Goal: Task Accomplishment & Management: Manage account settings

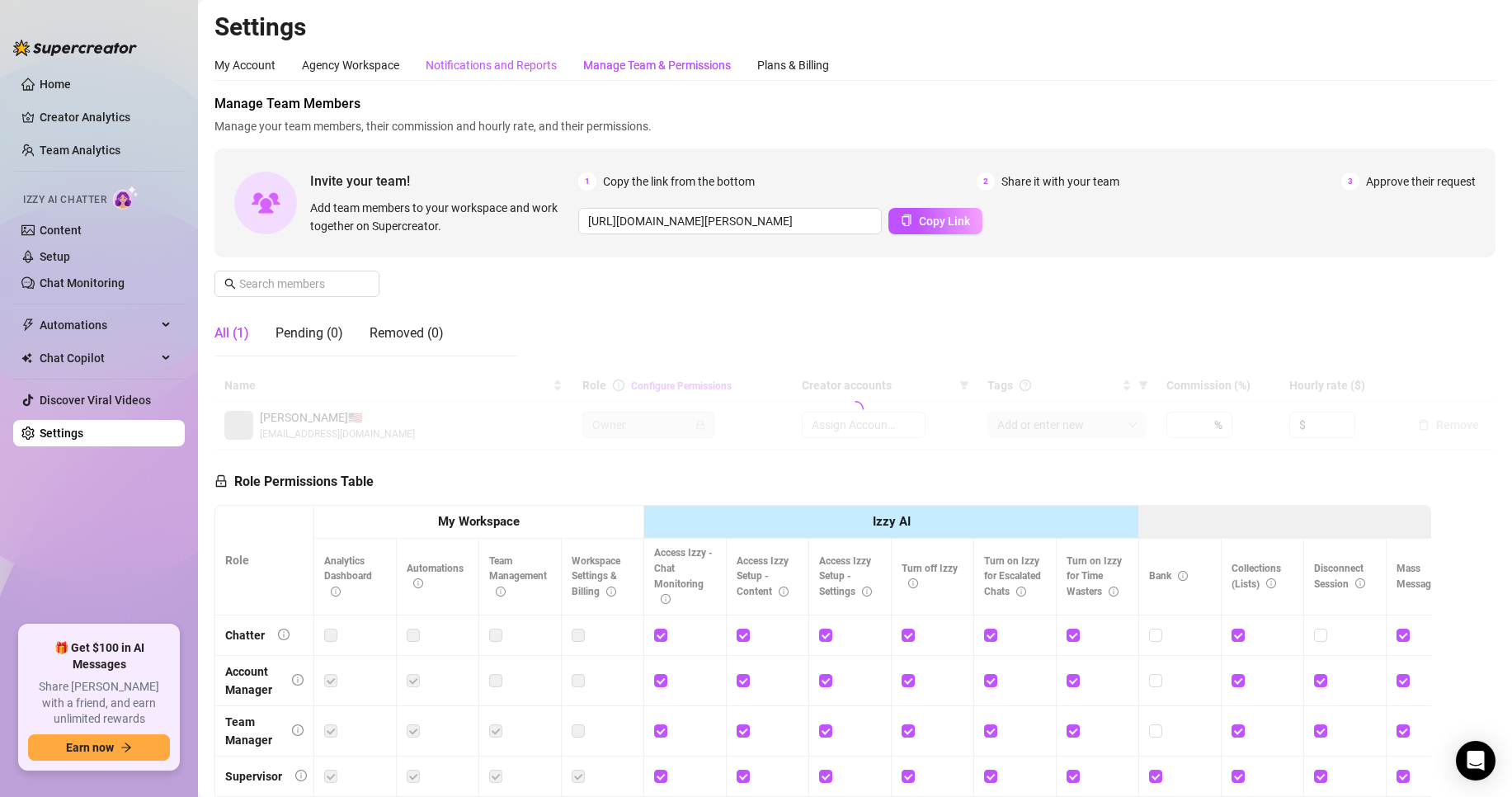
click at [538, 68] on div "Notifications and Reports" at bounding box center [491, 66] width 131 height 18
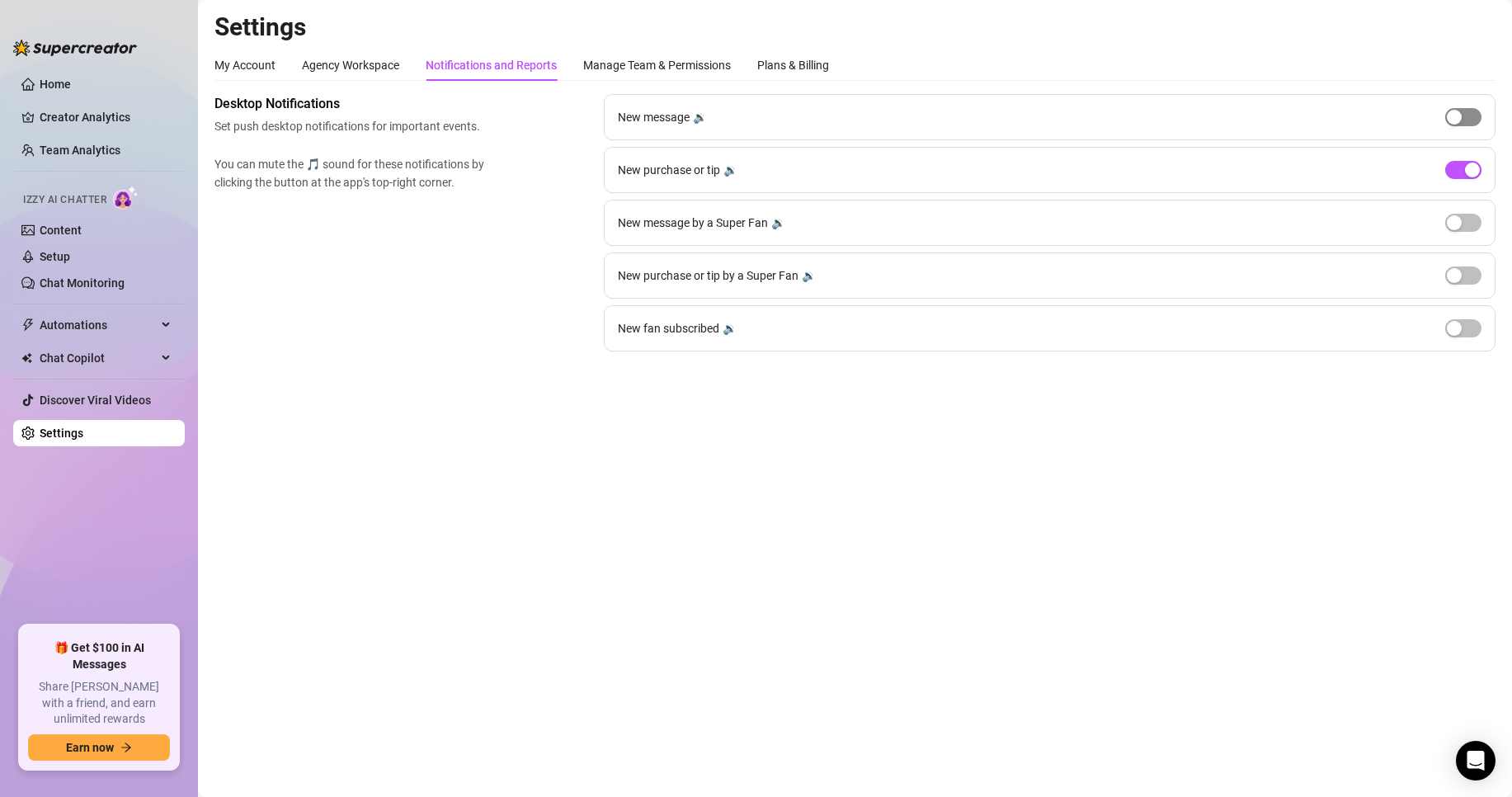
click at [1470, 120] on span "button" at bounding box center [1463, 117] width 36 height 18
click at [1470, 120] on div "button" at bounding box center [1472, 117] width 15 height 15
click at [1465, 166] on div "button" at bounding box center [1472, 170] width 15 height 15
click at [1465, 168] on button "button" at bounding box center [1463, 170] width 36 height 18
click at [120, 143] on link "Team Analytics" at bounding box center [80, 150] width 80 height 13
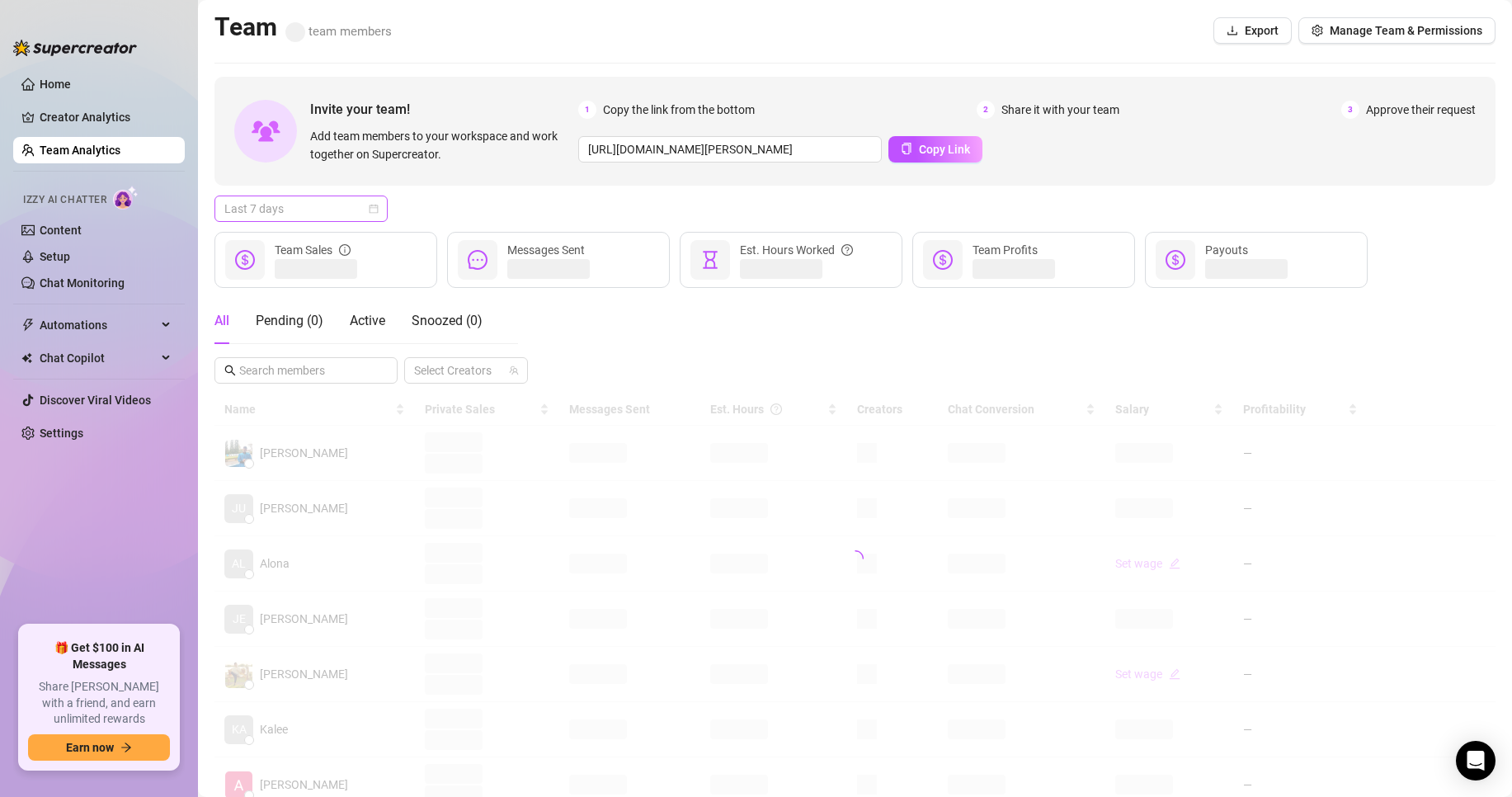
click at [316, 197] on span "Last 7 days" at bounding box center [300, 209] width 153 height 25
click at [348, 343] on div "Custom date" at bounding box center [300, 347] width 147 height 18
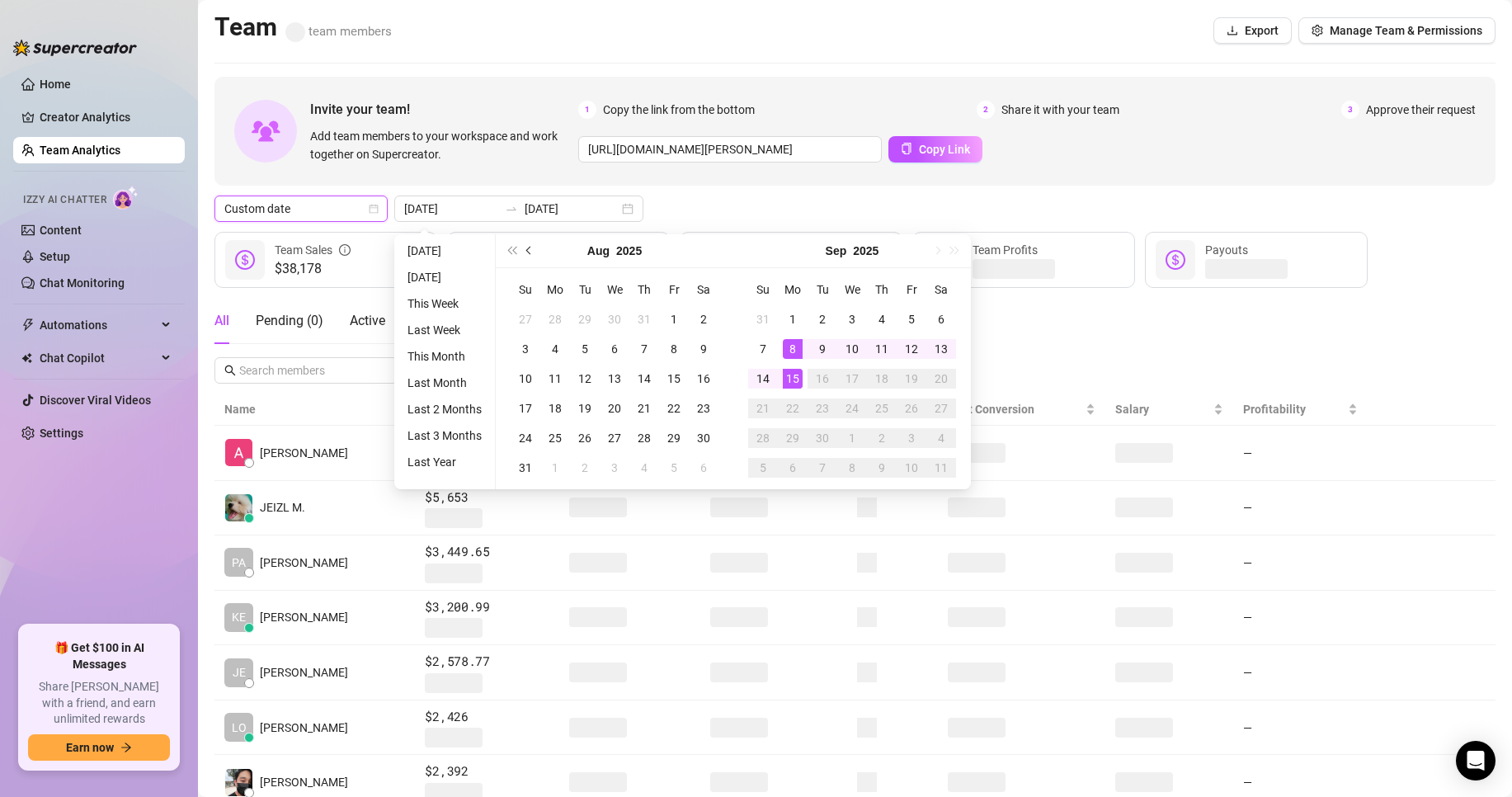
click at [531, 245] on button "Previous month (PageUp)" at bounding box center [529, 250] width 18 height 33
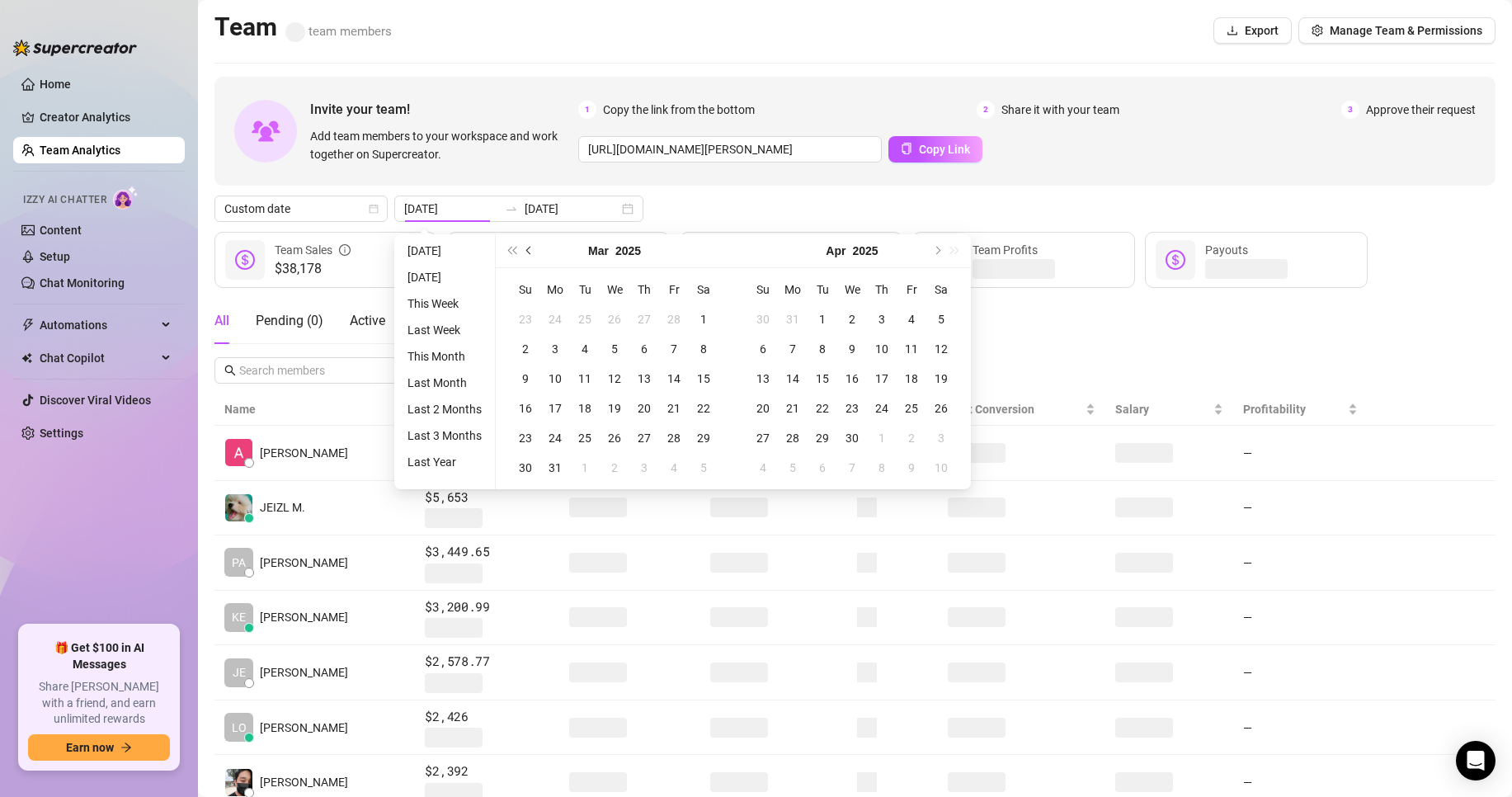
click at [531, 245] on button "Previous month (PageUp)" at bounding box center [529, 250] width 18 height 33
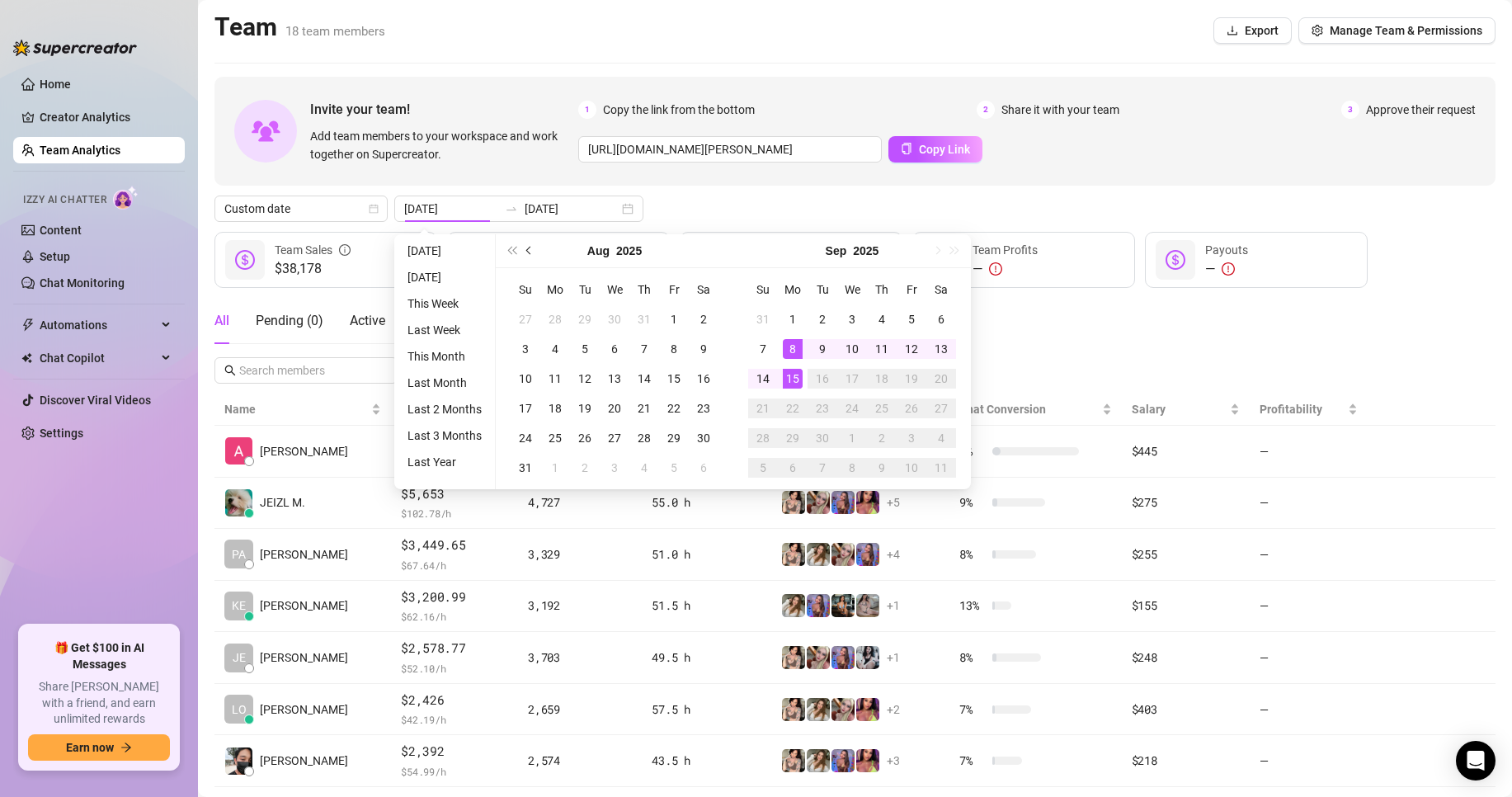
click at [524, 252] on button "Previous month (PageUp)" at bounding box center [529, 250] width 18 height 33
click at [525, 252] on button "Previous month (PageUp)" at bounding box center [529, 250] width 18 height 33
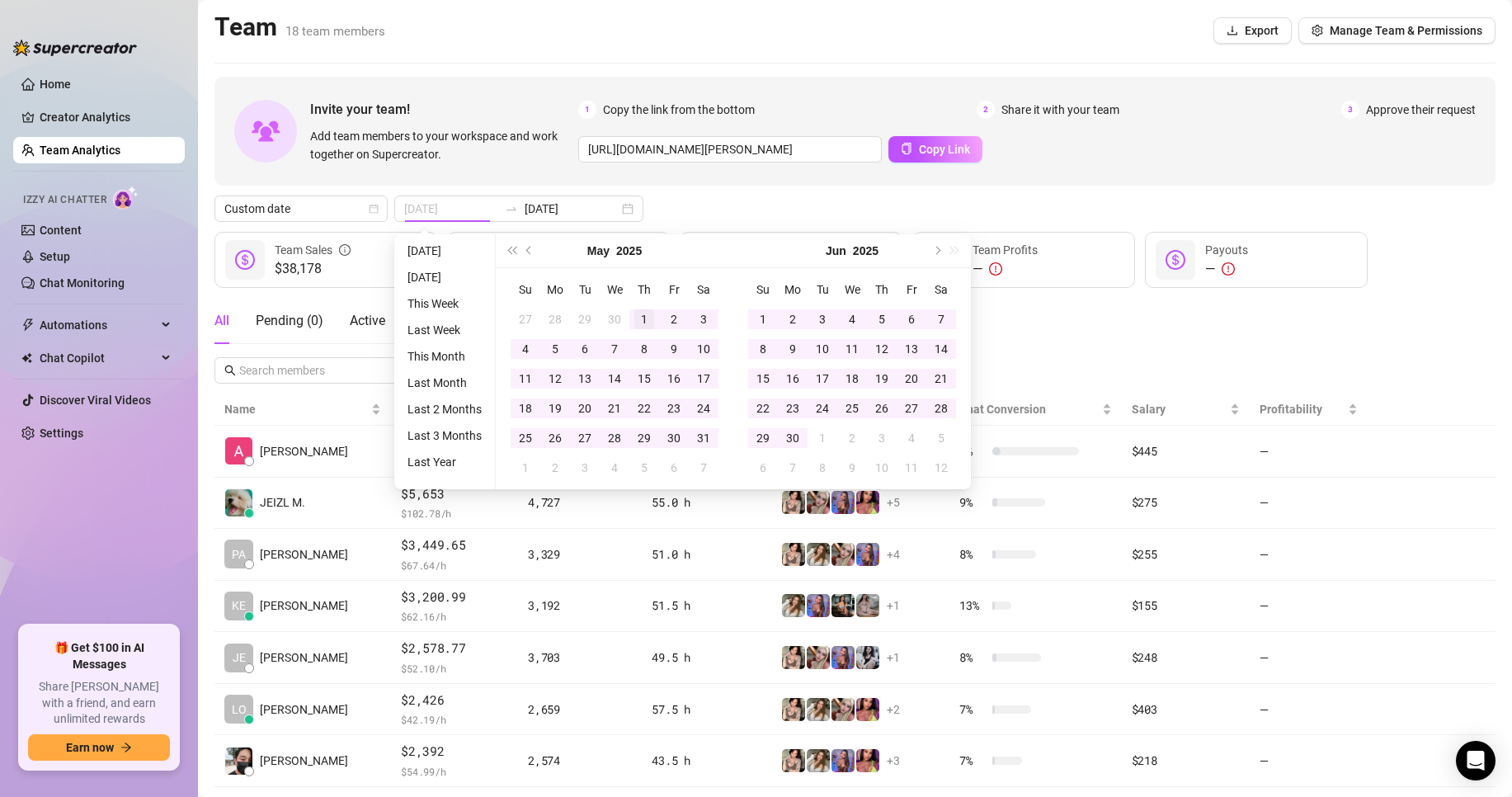
type input "[DATE]"
click at [654, 323] on td "1" at bounding box center [644, 319] width 30 height 30
type input "[DATE]"
click at [436, 207] on input "[DATE]" at bounding box center [450, 209] width 94 height 18
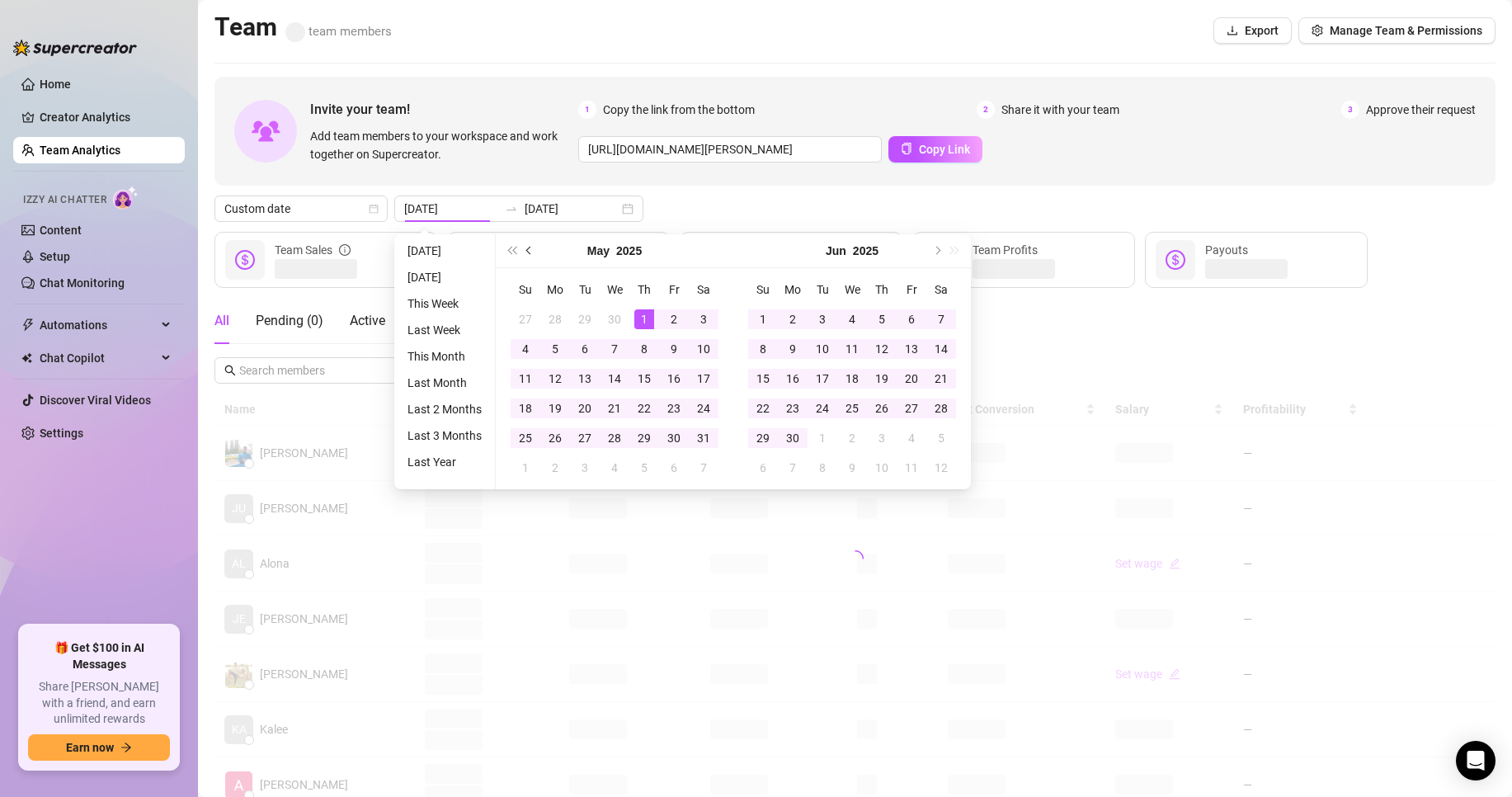
click at [528, 248] on span "Previous month (PageUp)" at bounding box center [530, 250] width 8 height 8
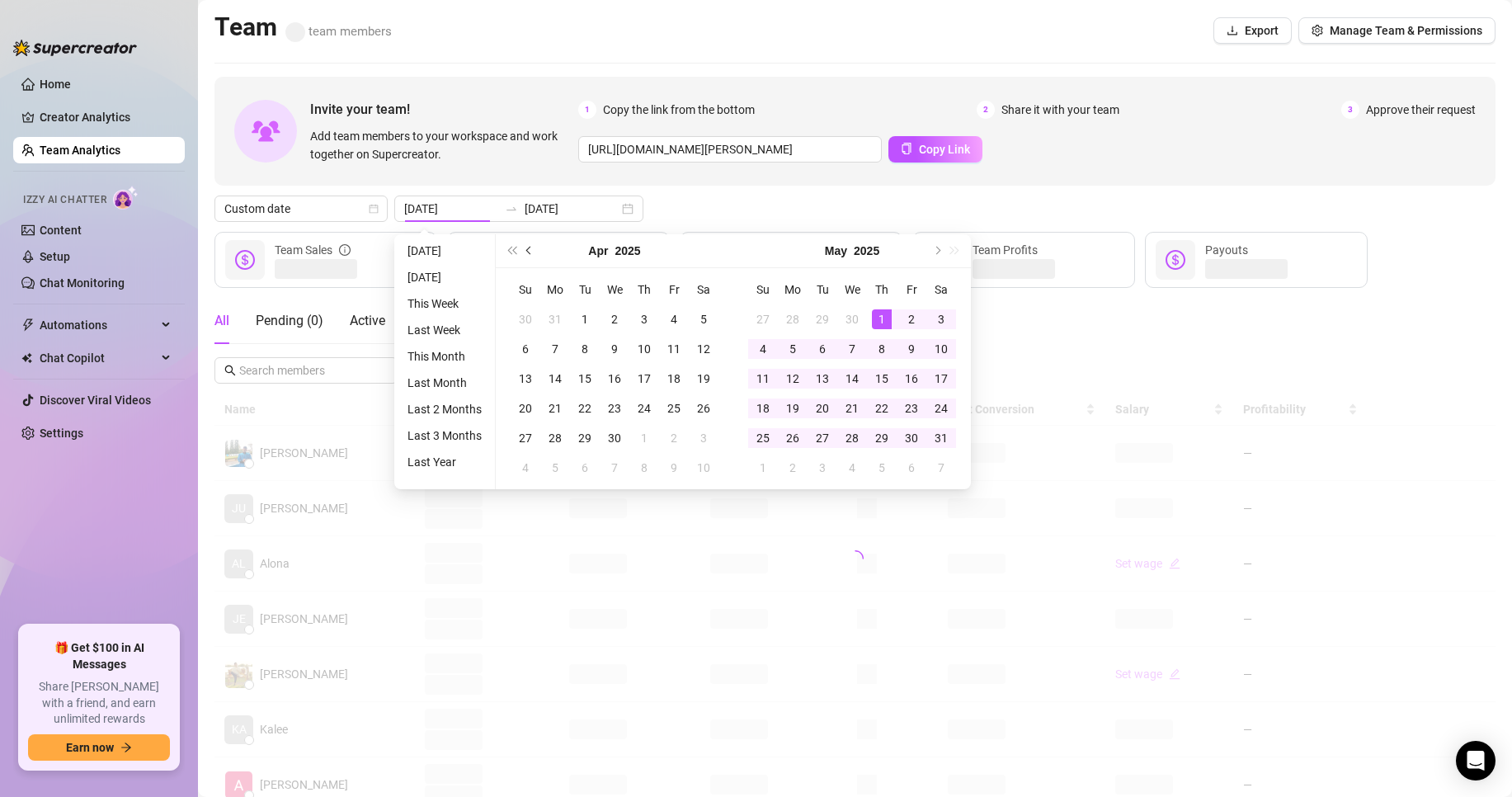
click at [528, 248] on span "Previous month (PageUp)" at bounding box center [530, 250] width 8 height 8
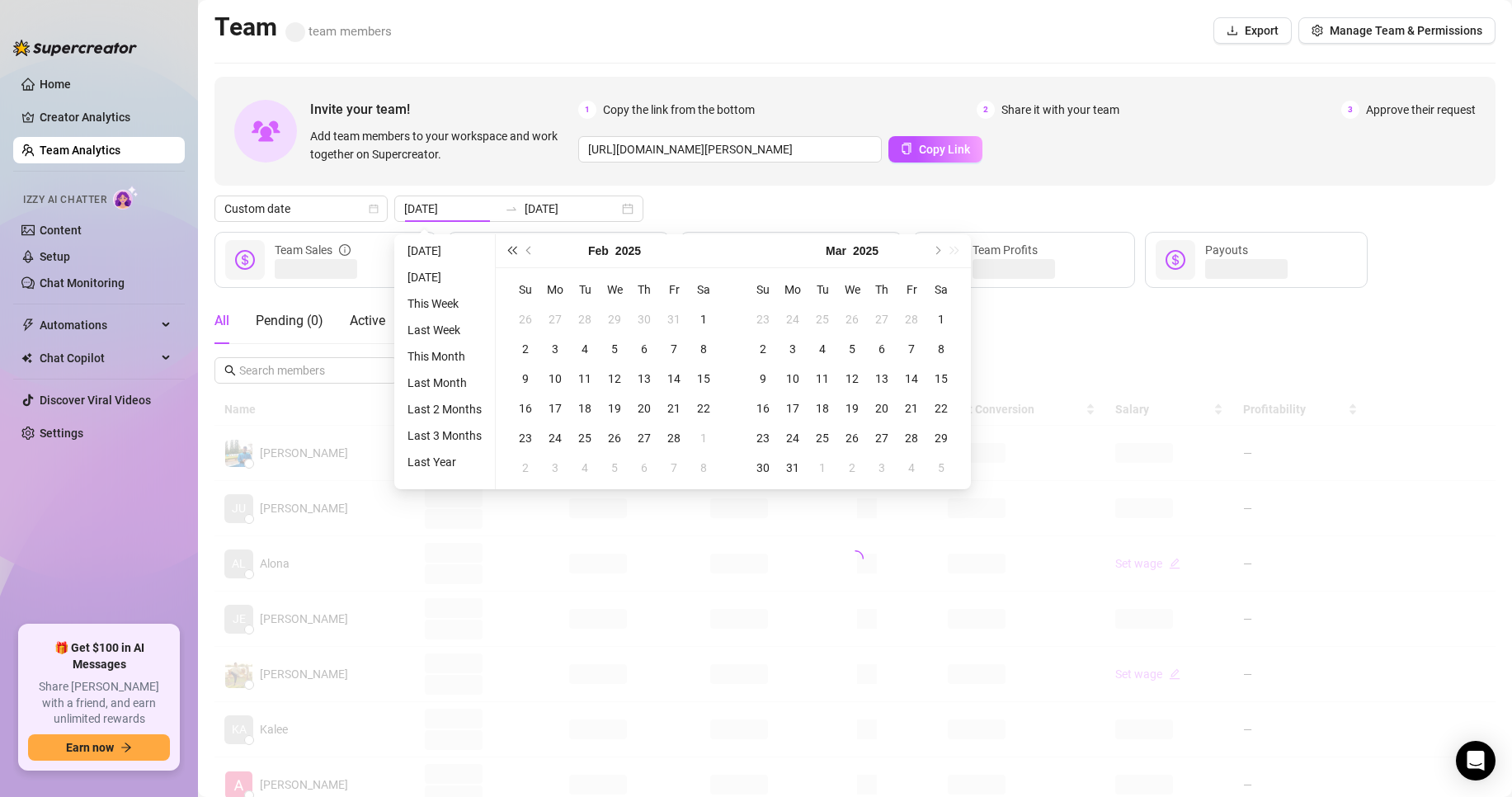
click at [506, 252] on button "Last year (Control + left)" at bounding box center [512, 250] width 18 height 33
type input "[DATE]"
click at [911, 314] on div "1" at bounding box center [912, 319] width 20 height 20
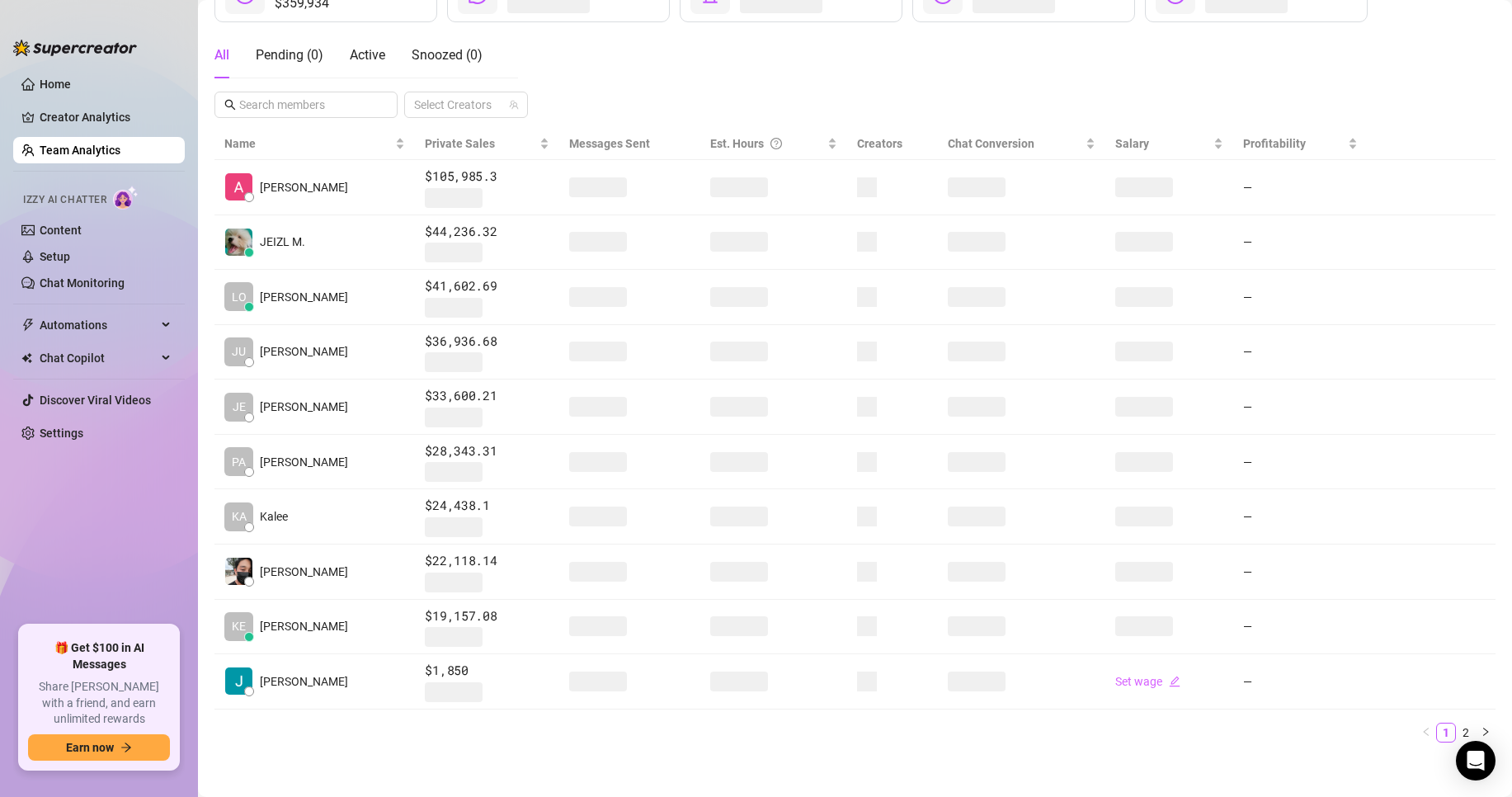
scroll to position [274, 0]
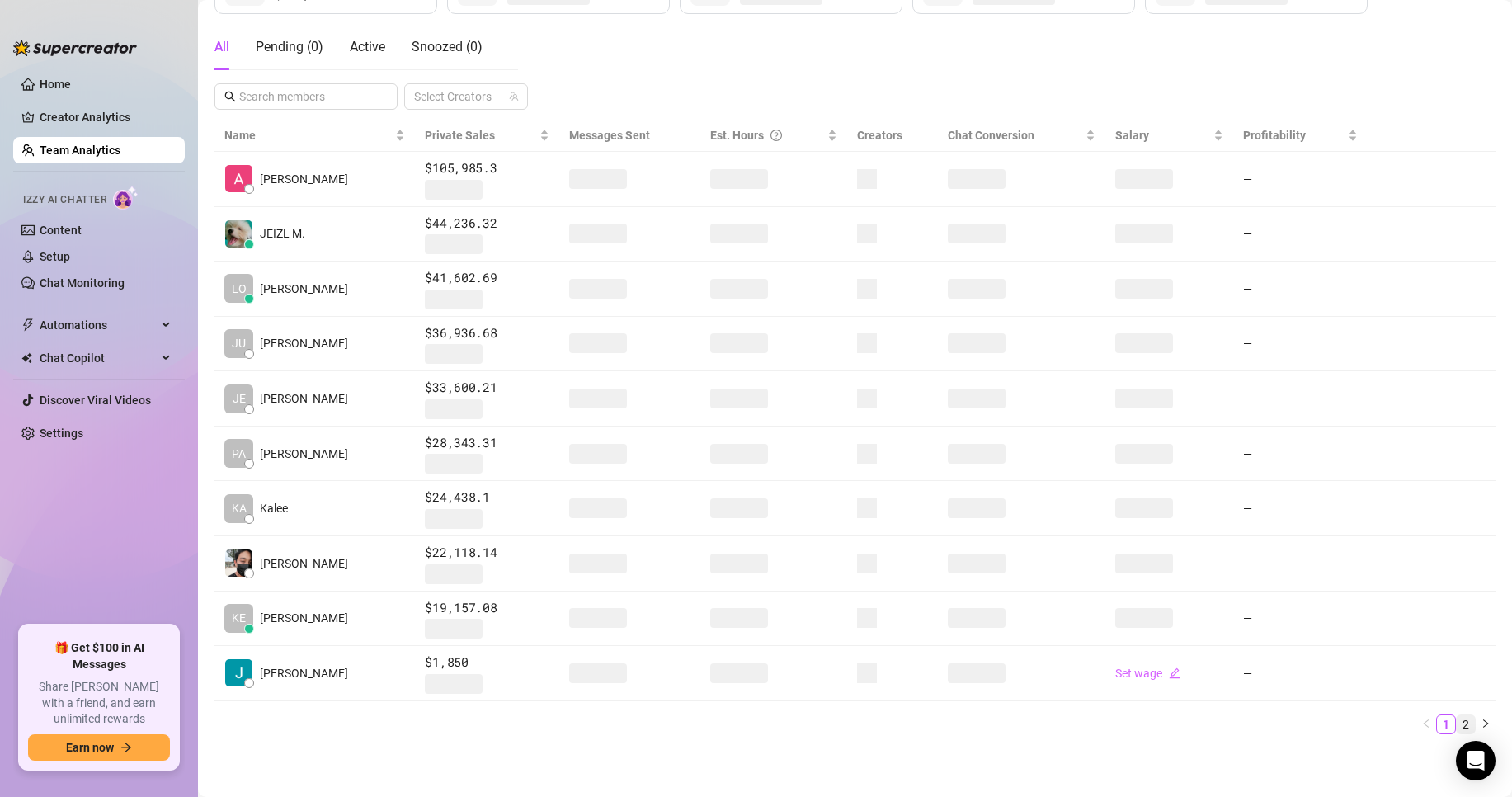
click at [1456, 720] on link "2" at bounding box center [1466, 724] width 18 height 18
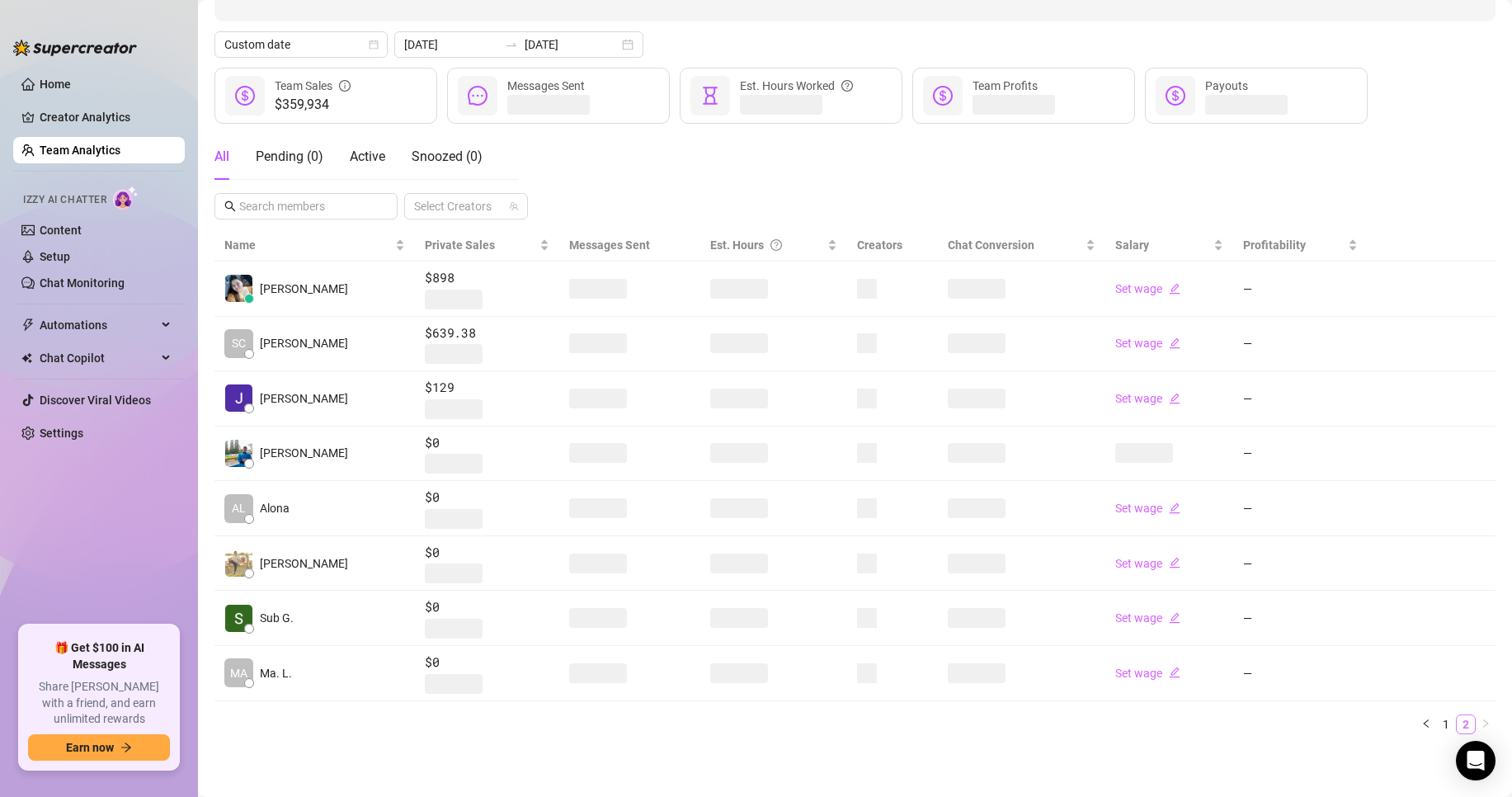
scroll to position [164, 0]
click at [1437, 715] on link "1" at bounding box center [1446, 724] width 18 height 18
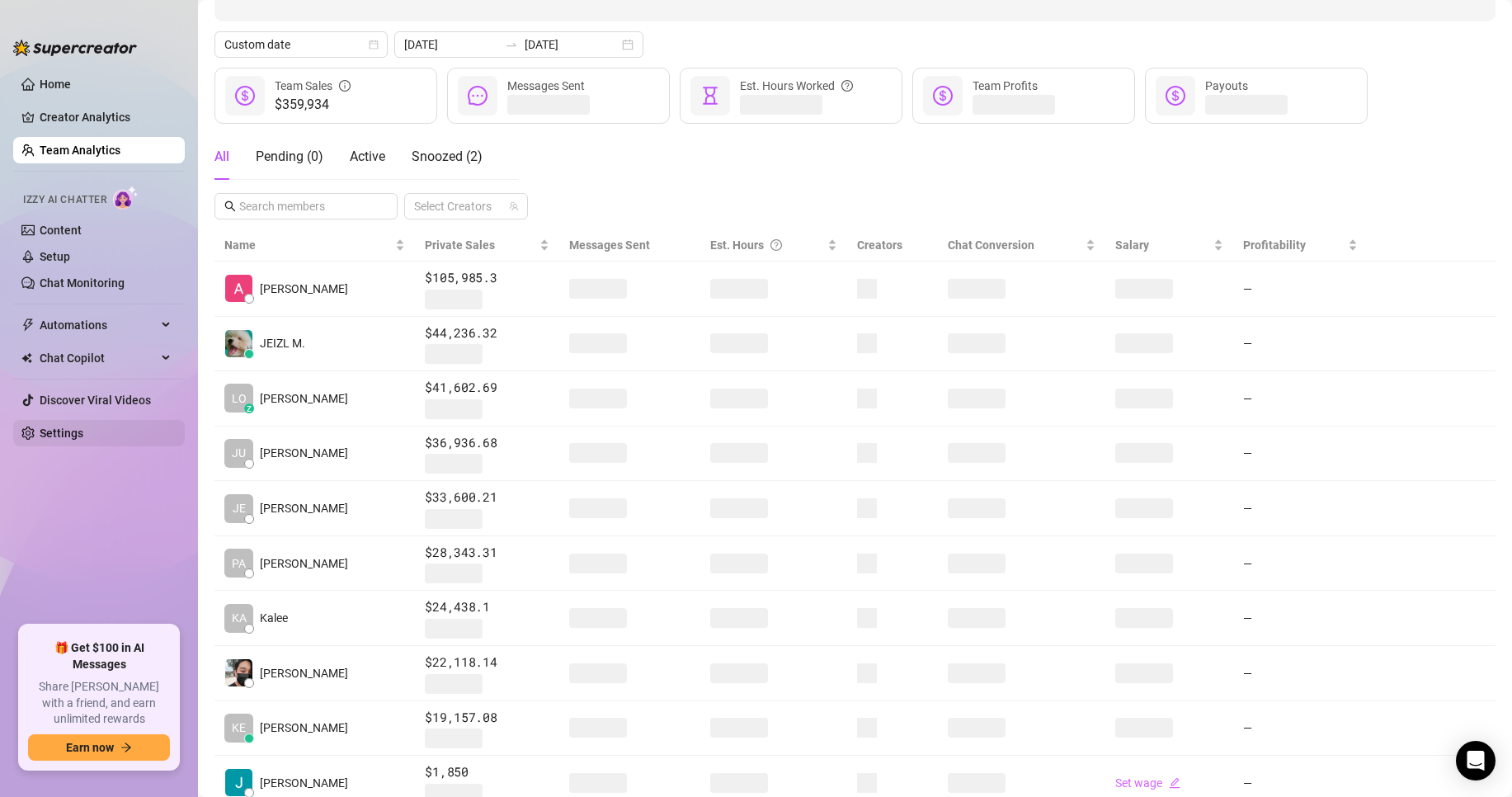
click at [83, 439] on link "Settings" at bounding box center [61, 433] width 44 height 13
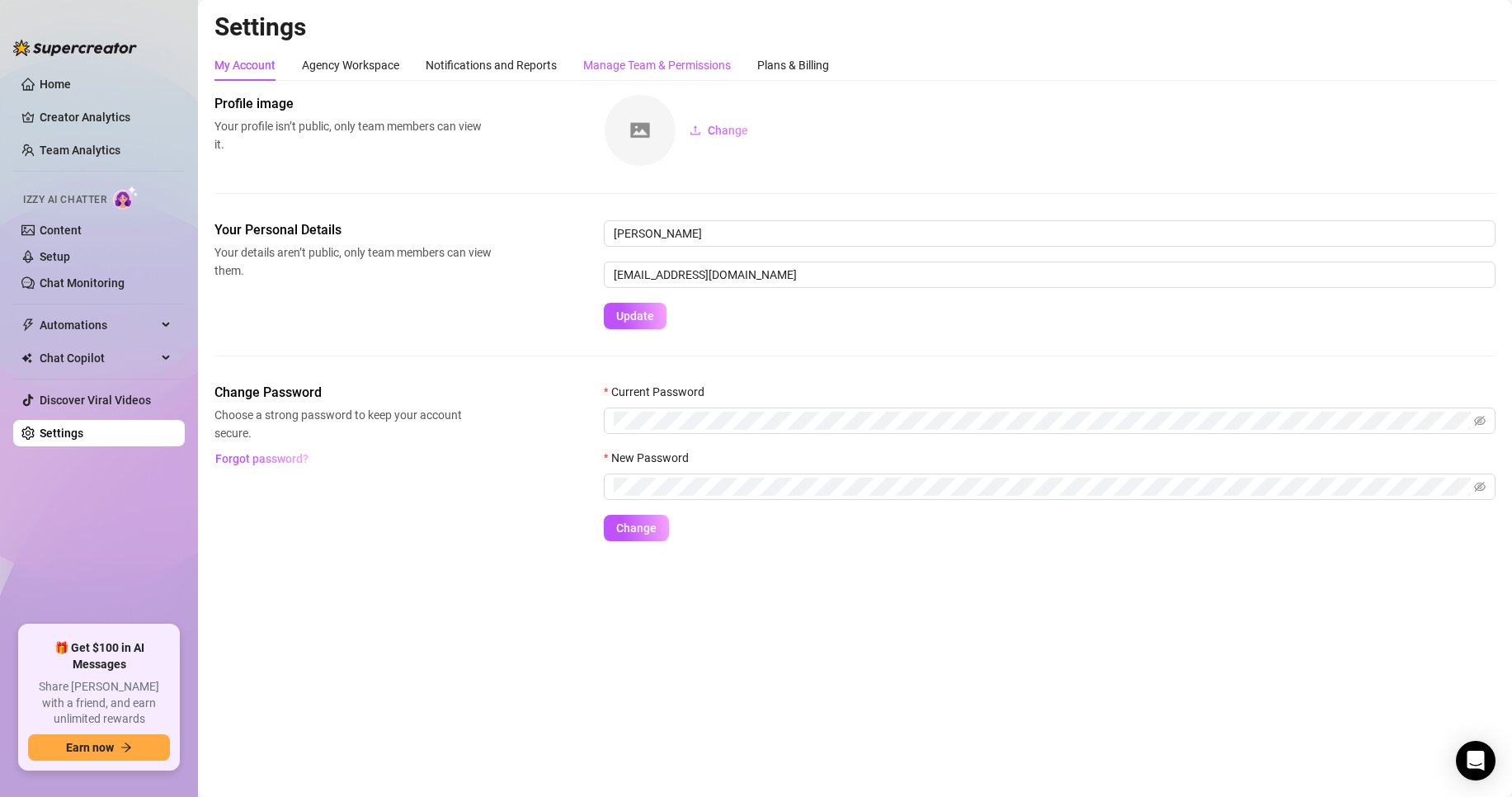
click at [678, 66] on div "Manage Team & Permissions" at bounding box center [657, 66] width 148 height 18
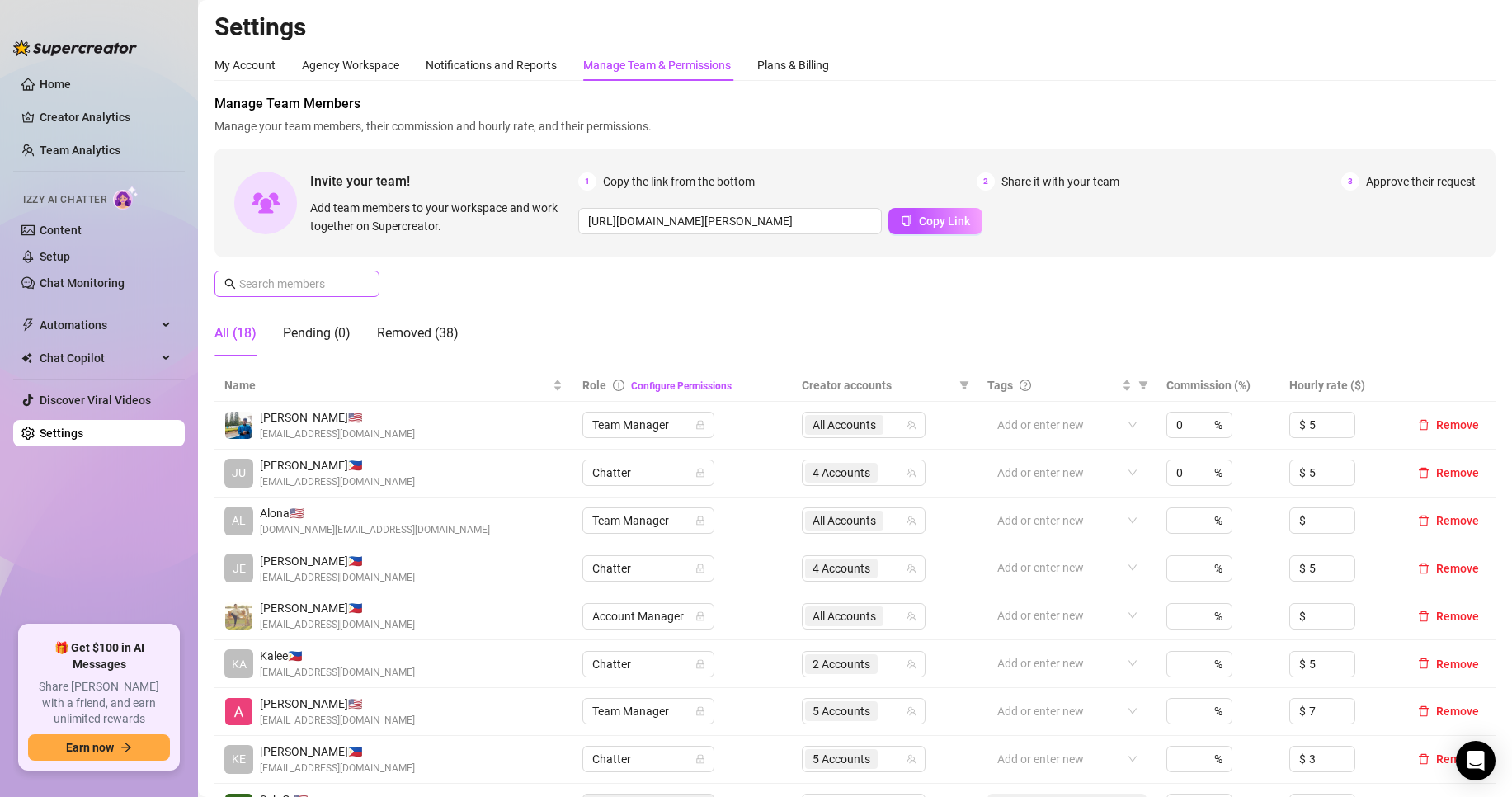
click at [363, 290] on span at bounding box center [365, 284] width 10 height 18
click at [354, 285] on input "text" at bounding box center [297, 284] width 117 height 18
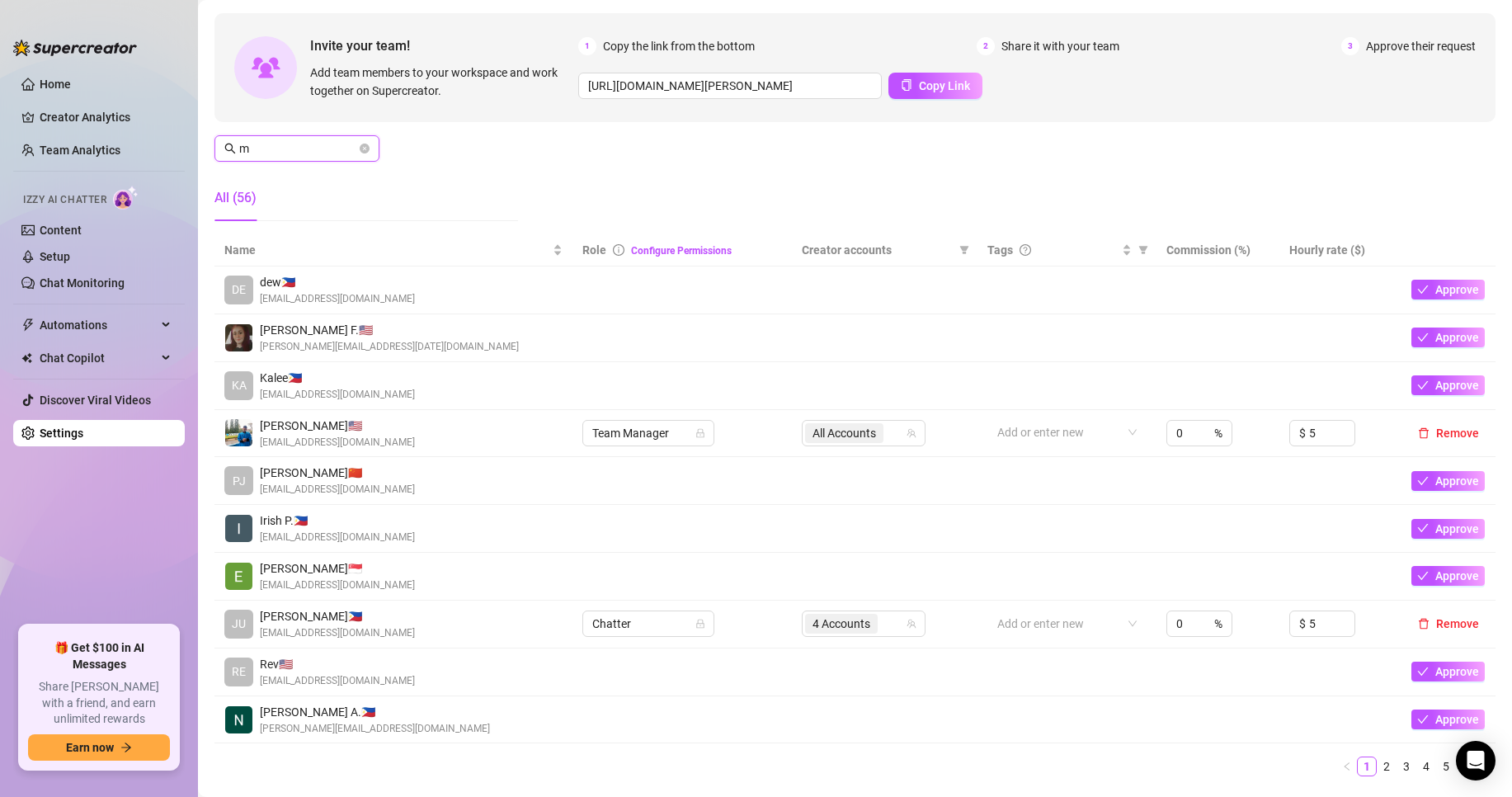
scroll to position [138, 0]
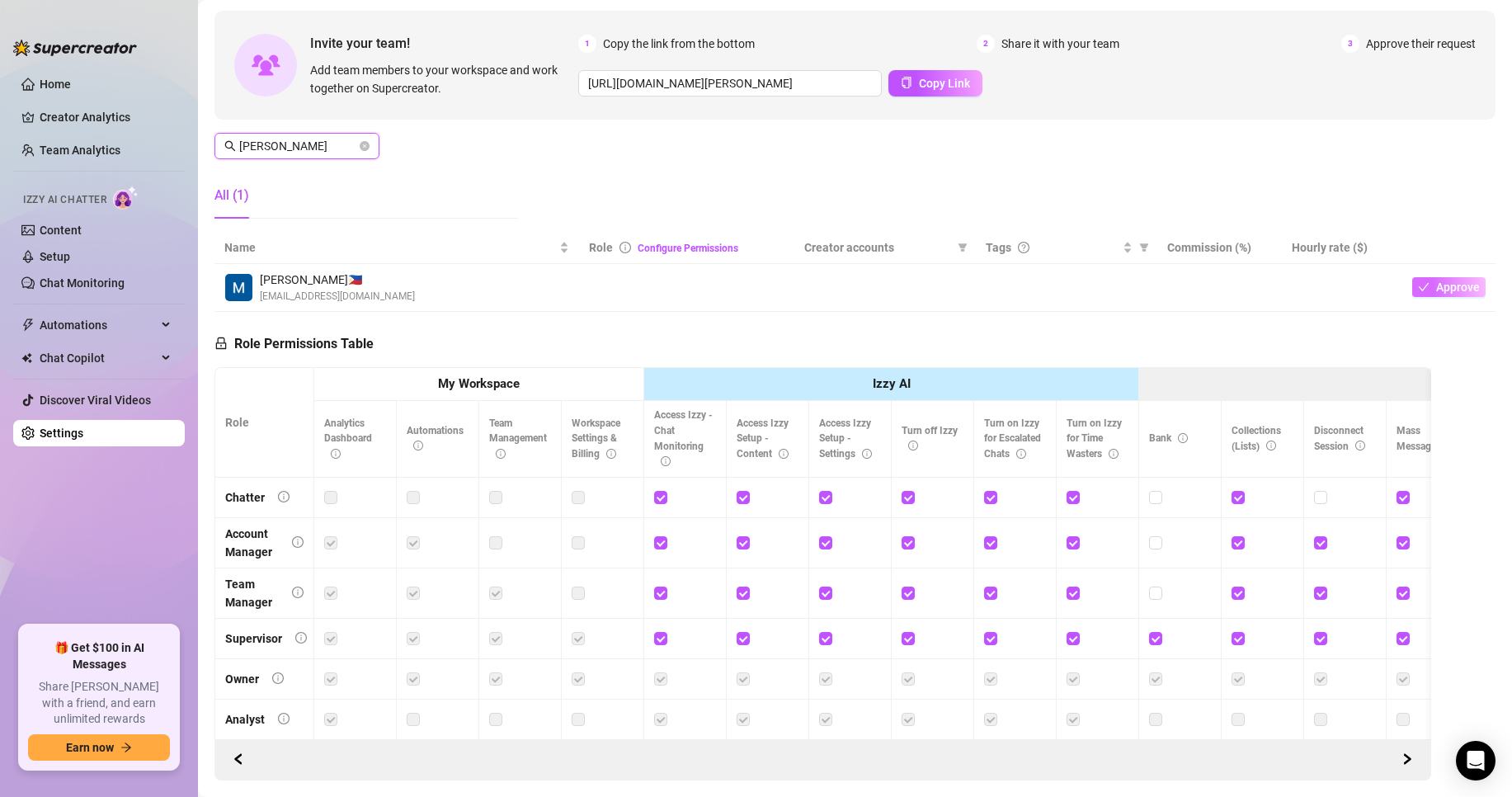
type input "[PERSON_NAME]"
click at [1436, 280] on span "Approve" at bounding box center [1457, 287] width 44 height 13
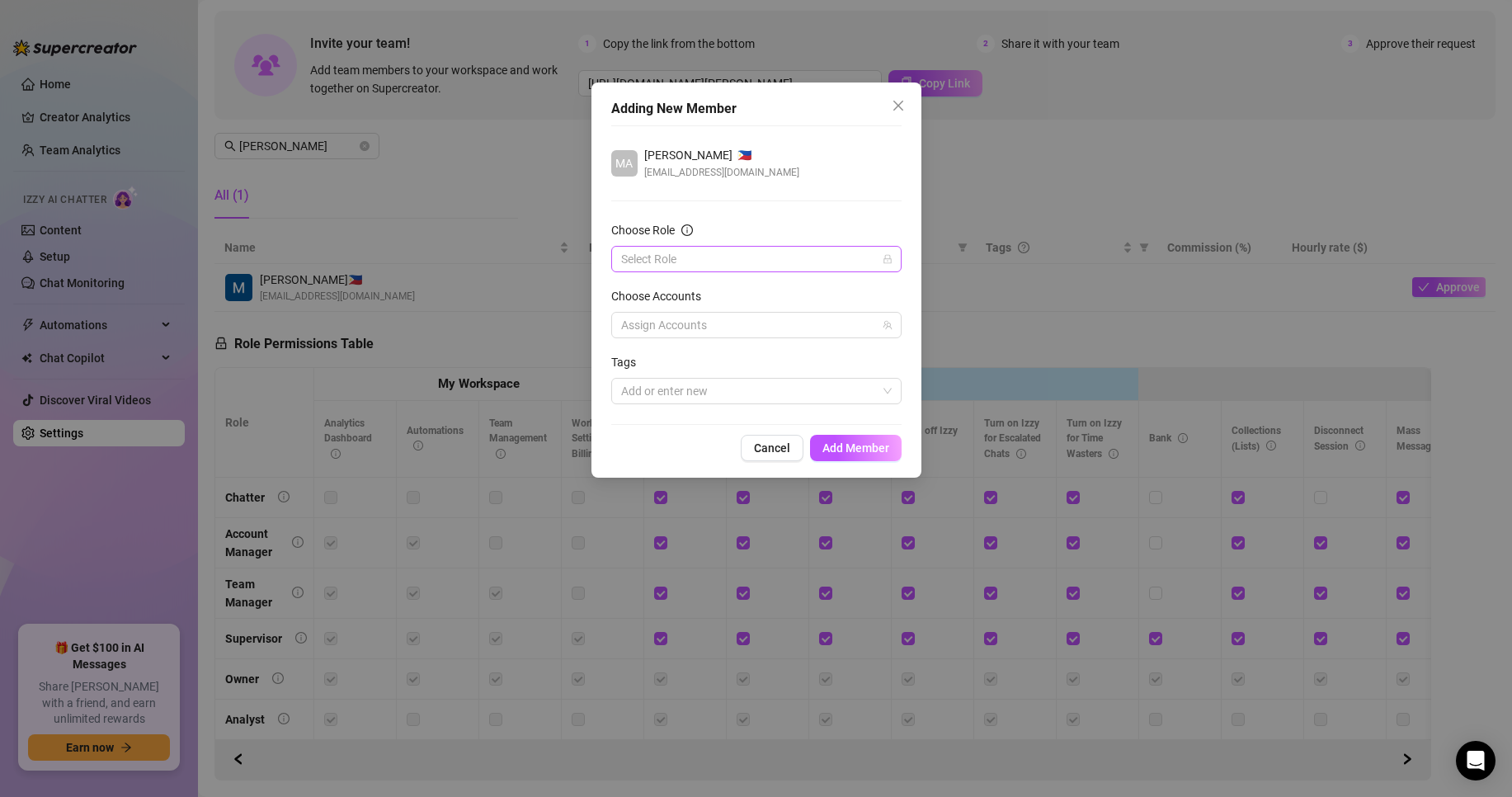
click at [698, 265] on input "Choose Role" at bounding box center [749, 259] width 255 height 25
click at [703, 288] on div "Chatter" at bounding box center [756, 292] width 264 height 18
drag, startPoint x: 859, startPoint y: 319, endPoint x: 855, endPoint y: 328, distance: 9.8
click at [859, 320] on div at bounding box center [747, 325] width 266 height 23
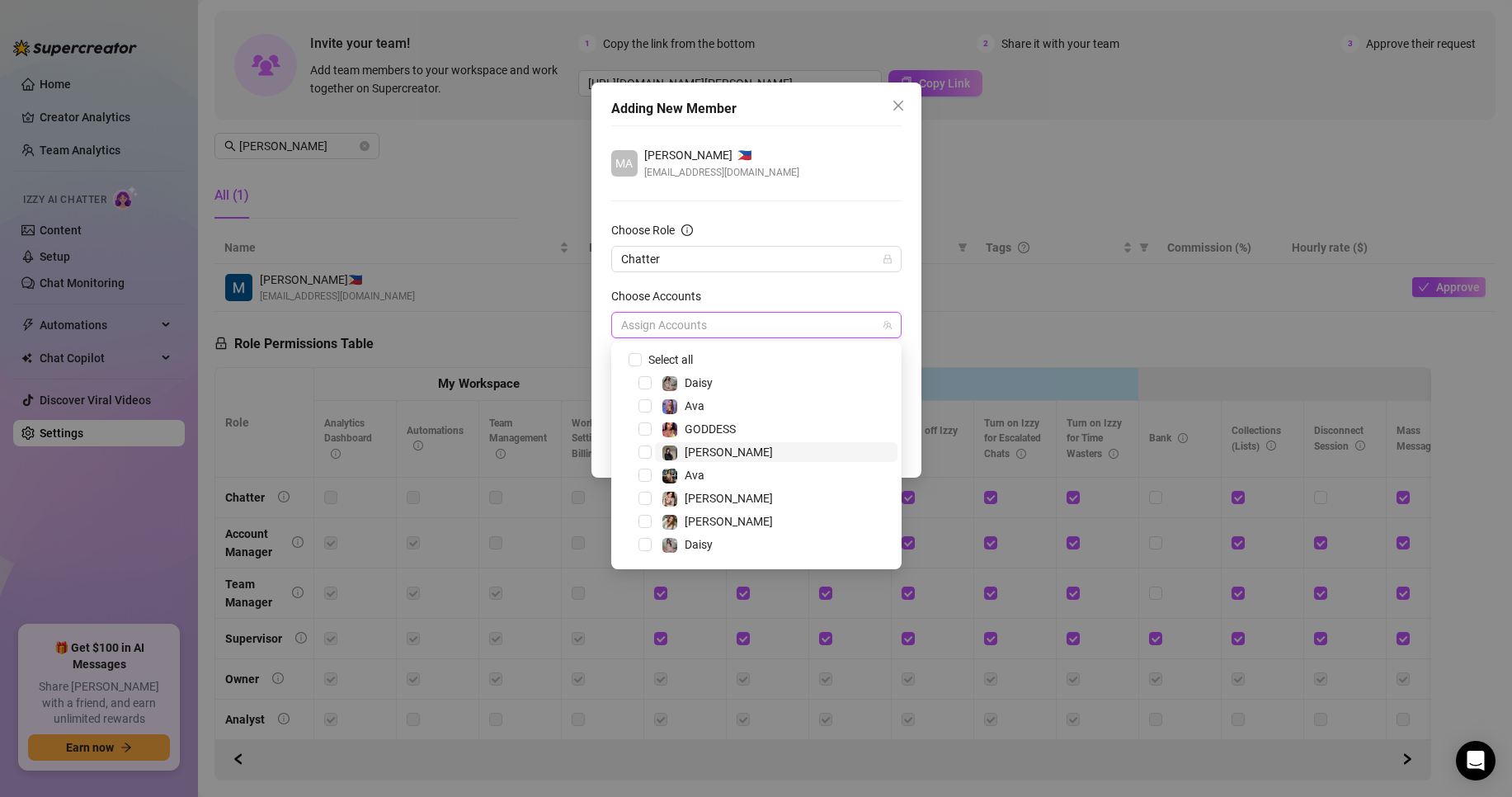
click at [745, 452] on span "[PERSON_NAME]" at bounding box center [776, 452] width 242 height 20
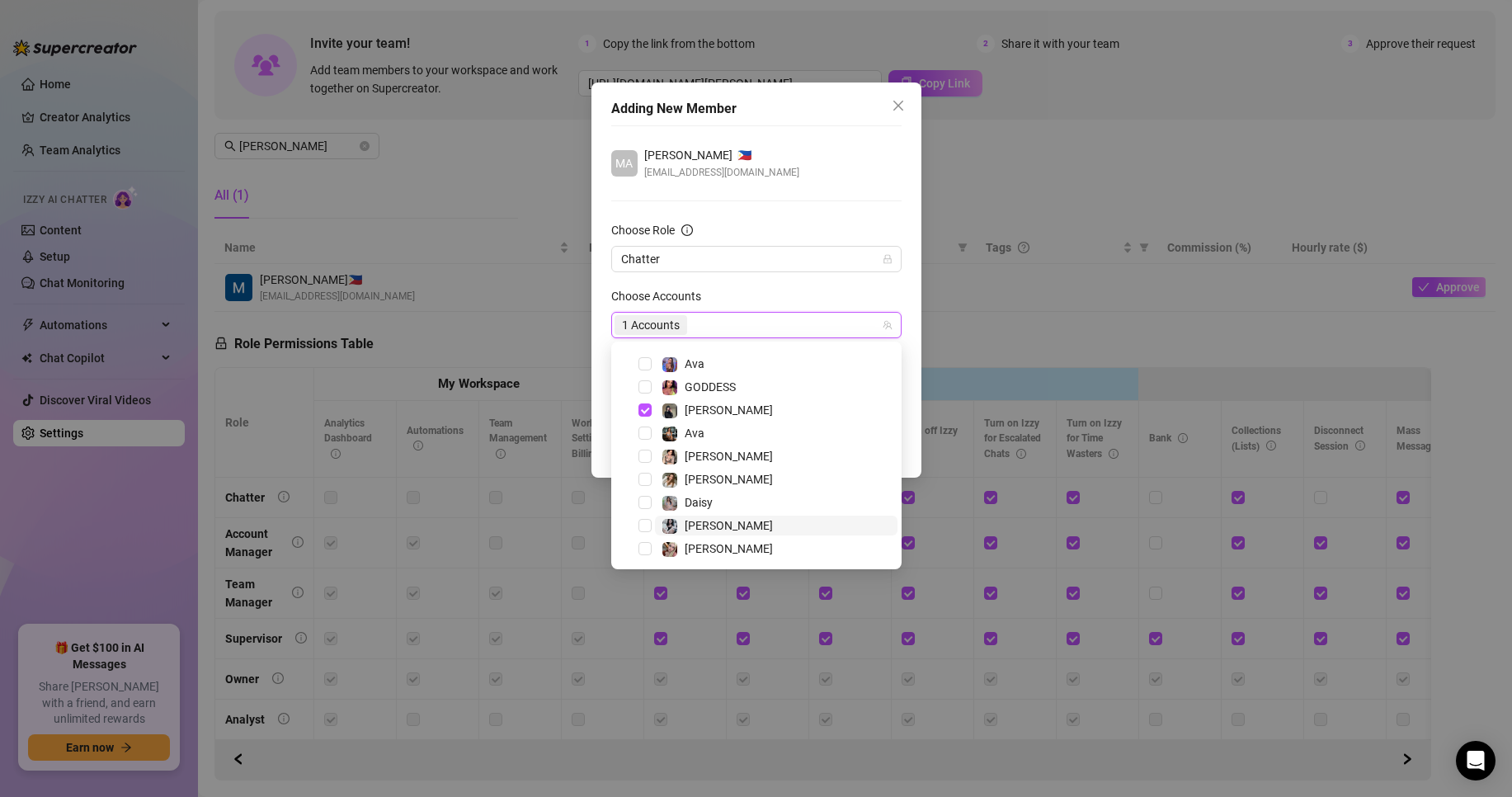
scroll to position [43, 0]
click at [759, 540] on span "[PERSON_NAME]" at bounding box center [776, 547] width 242 height 20
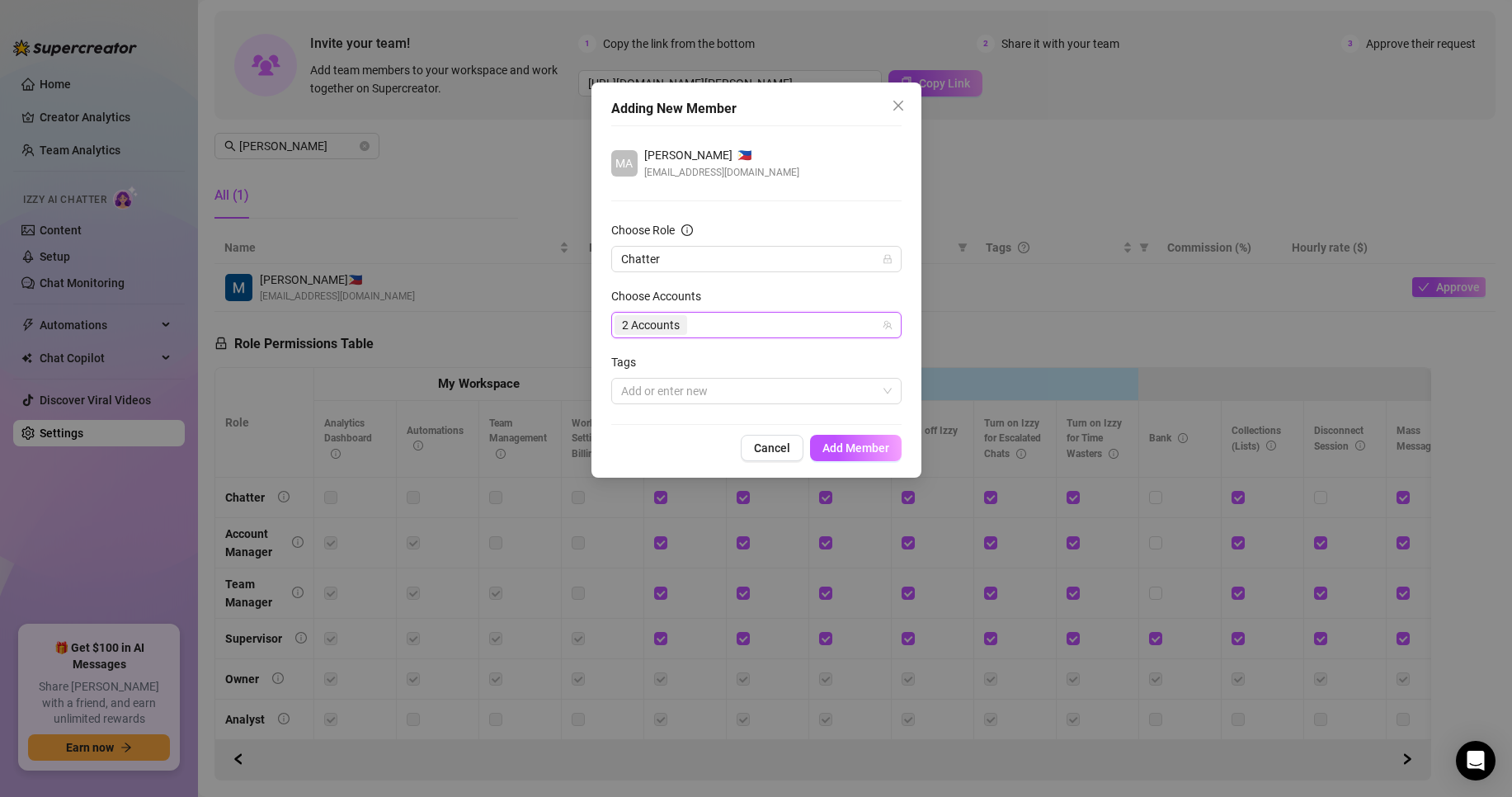
click at [775, 294] on div "Choose Accounts" at bounding box center [756, 299] width 290 height 25
click at [863, 447] on span "Add Member" at bounding box center [855, 448] width 67 height 13
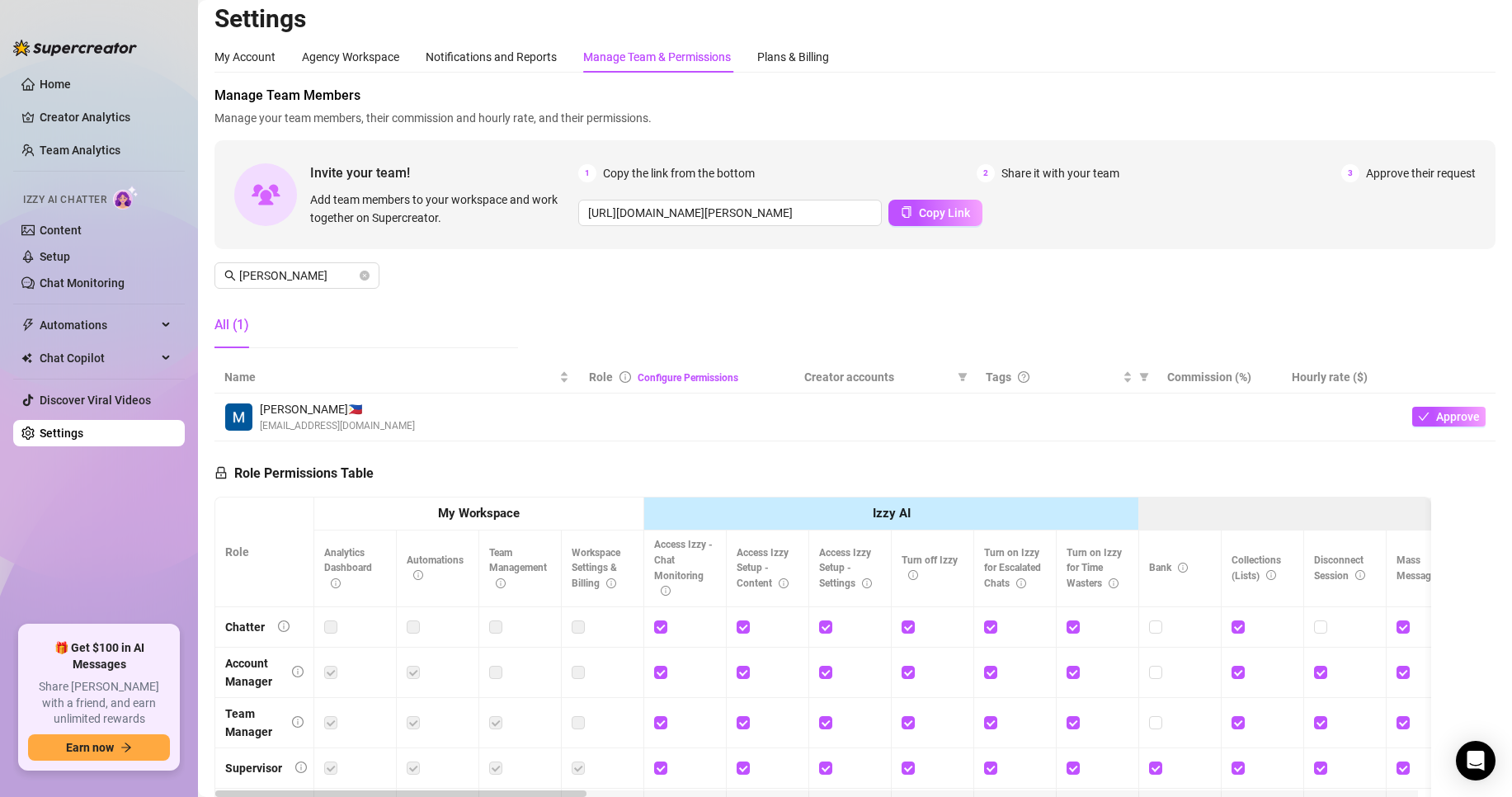
scroll to position [0, 0]
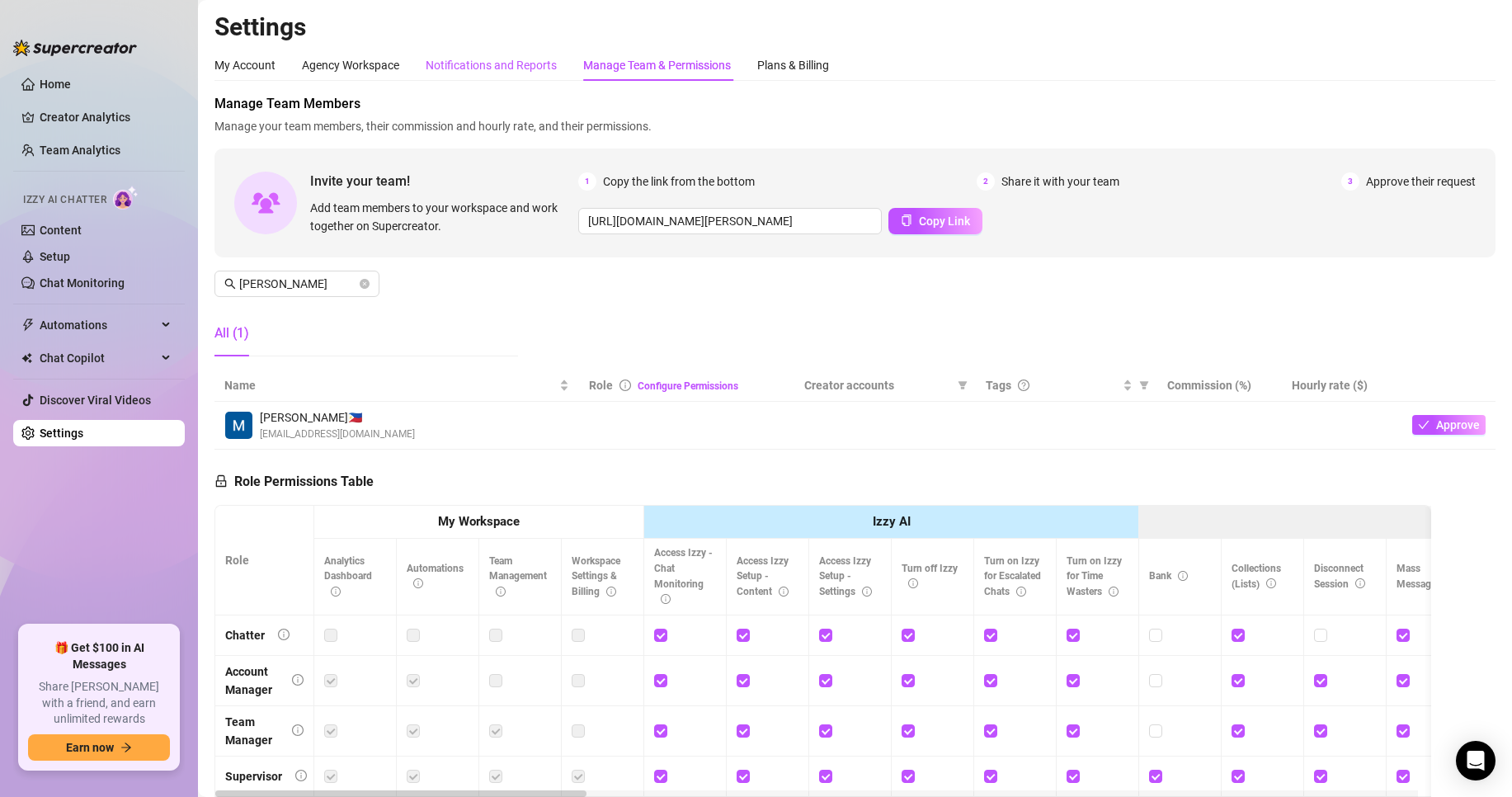
click at [554, 68] on div "Notifications and Reports" at bounding box center [491, 66] width 131 height 18
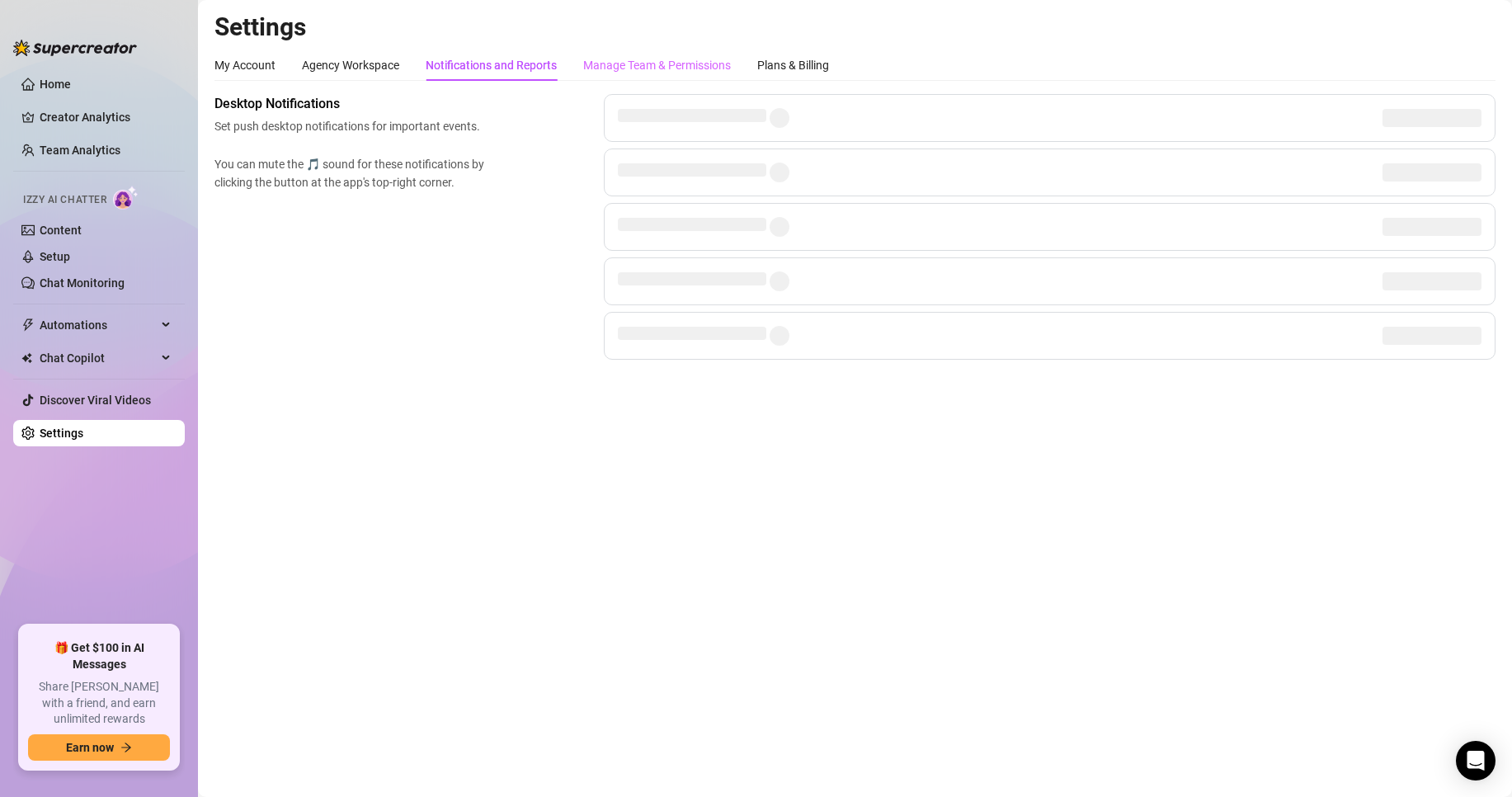
click at [676, 77] on div "Manage Team & Permissions" at bounding box center [657, 66] width 148 height 32
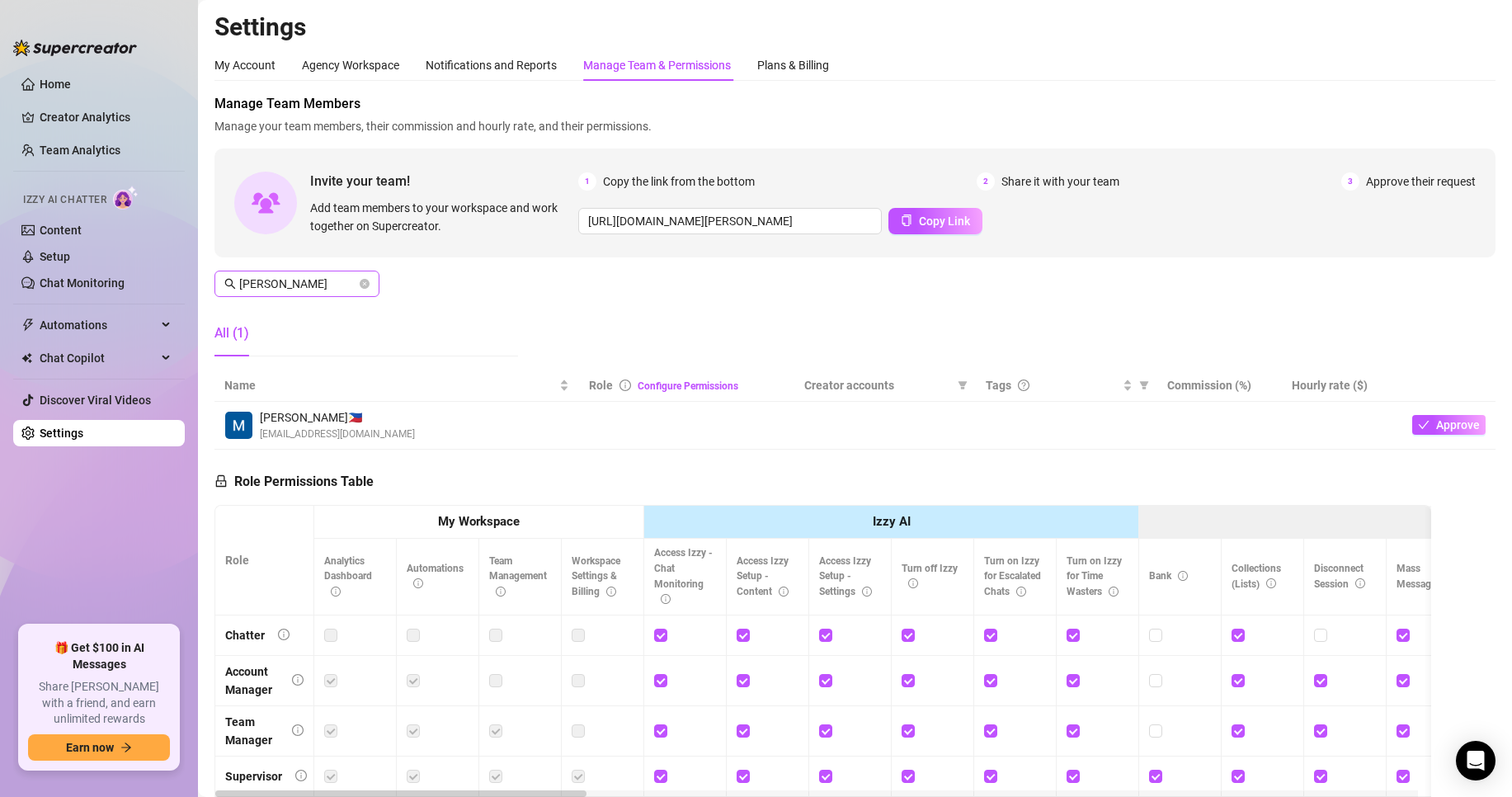
click at [363, 276] on span at bounding box center [365, 284] width 10 height 18
click at [363, 279] on icon "close-circle" at bounding box center [365, 284] width 10 height 10
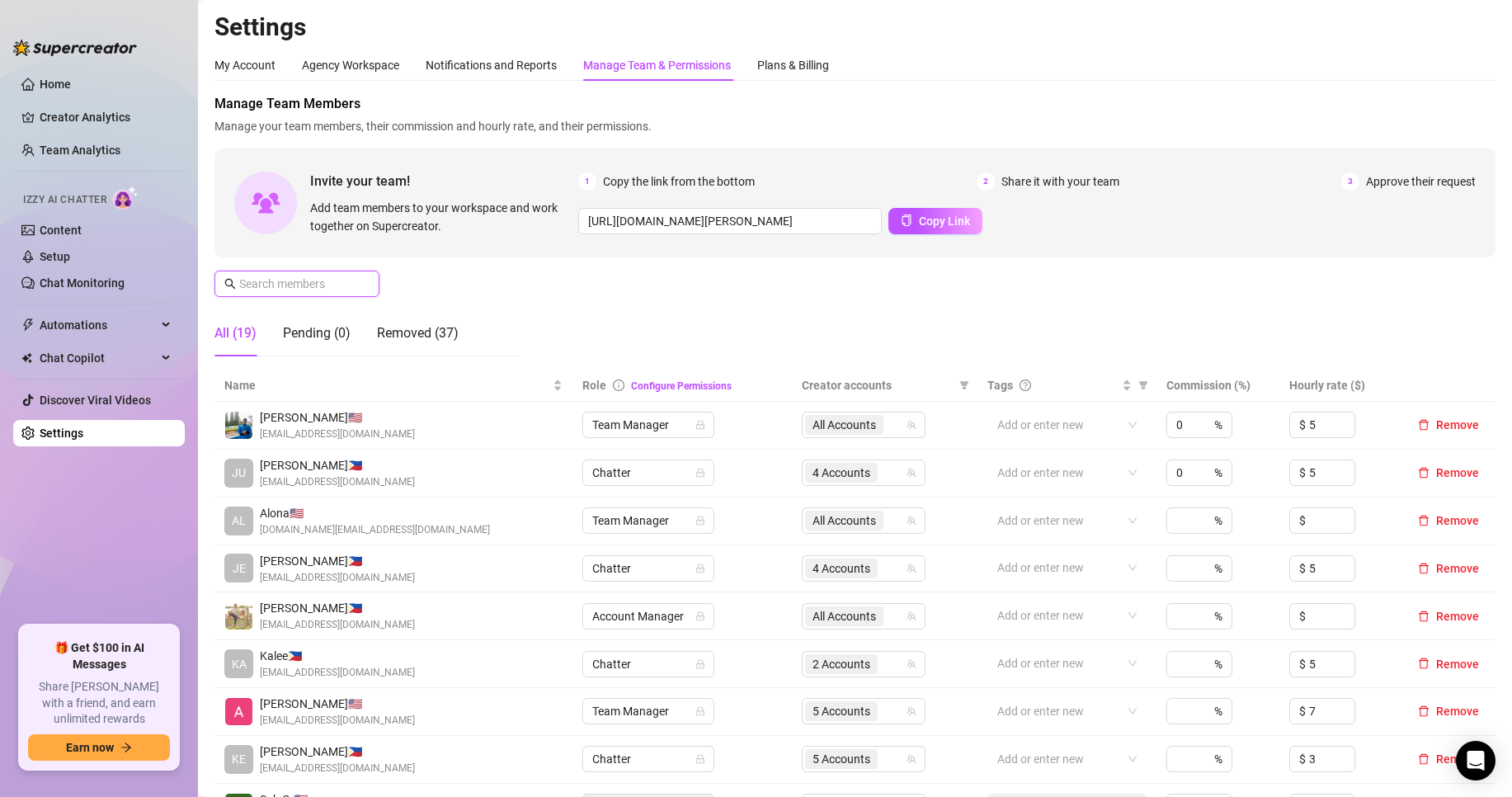
scroll to position [275, 0]
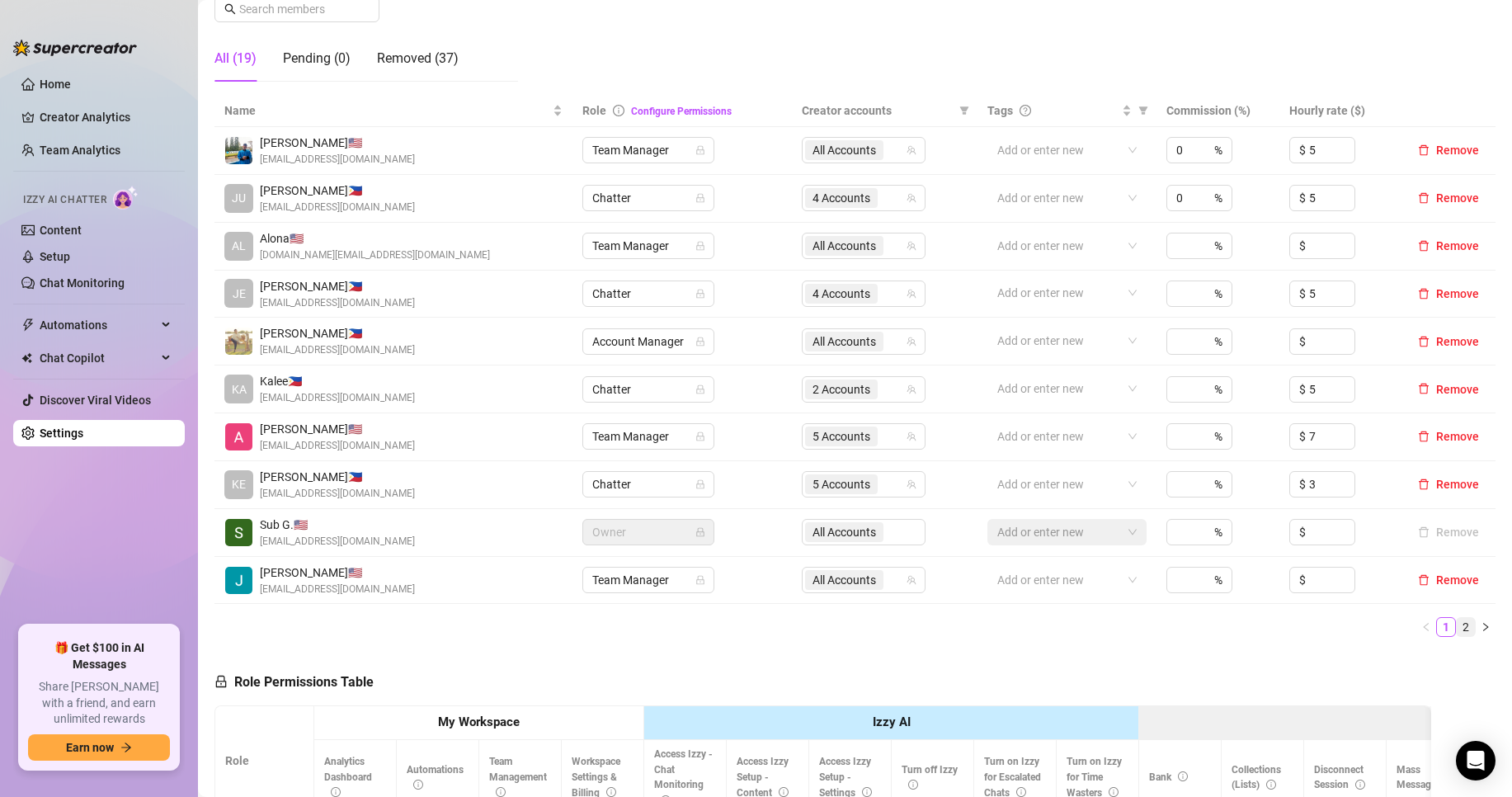
click at [1451, 615] on div "Name Role Configure Permissions Creator accounts Tags Commission (%) Hourly rat…" at bounding box center [855, 365] width 1281 height 542
click at [1457, 630] on link "2" at bounding box center [1466, 627] width 18 height 18
